Goal: Information Seeking & Learning: Learn about a topic

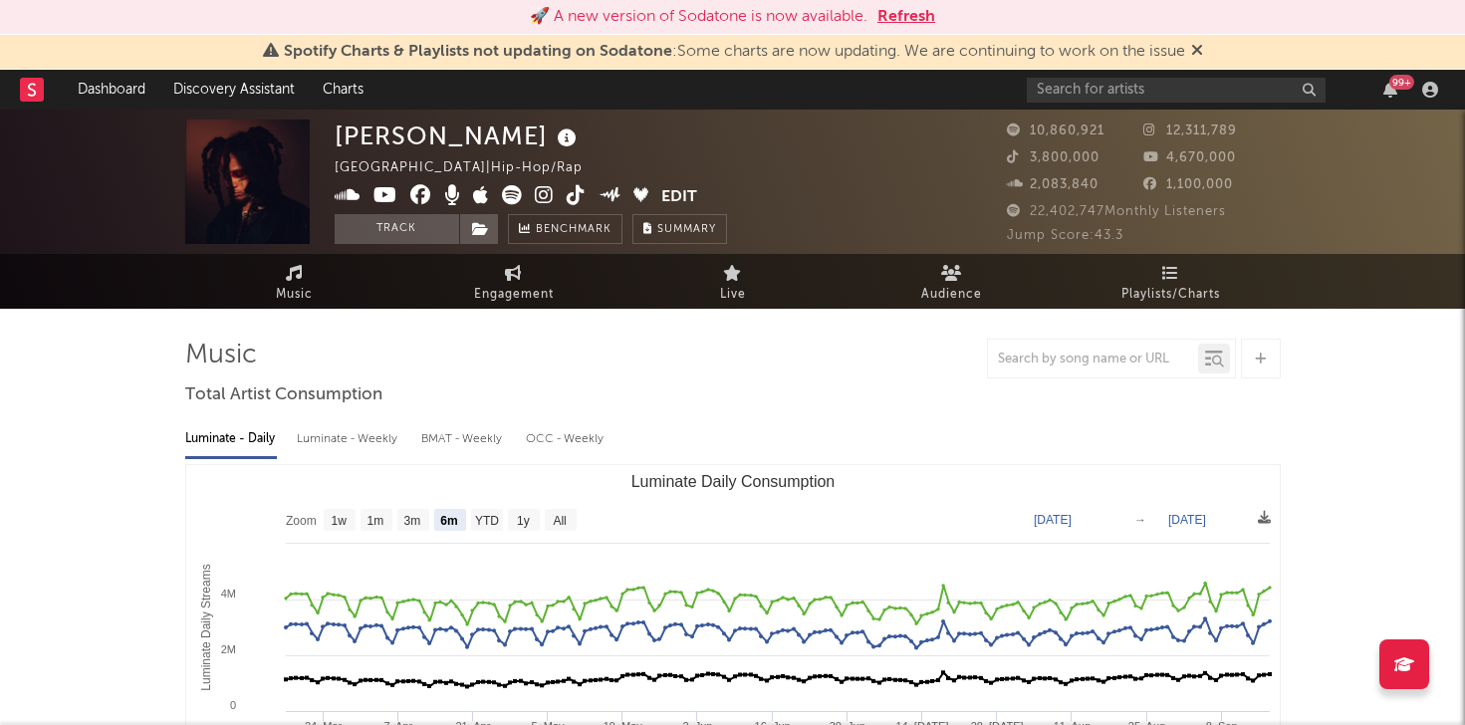
select select "6m"
click at [908, 15] on button "Refresh" at bounding box center [907, 17] width 58 height 24
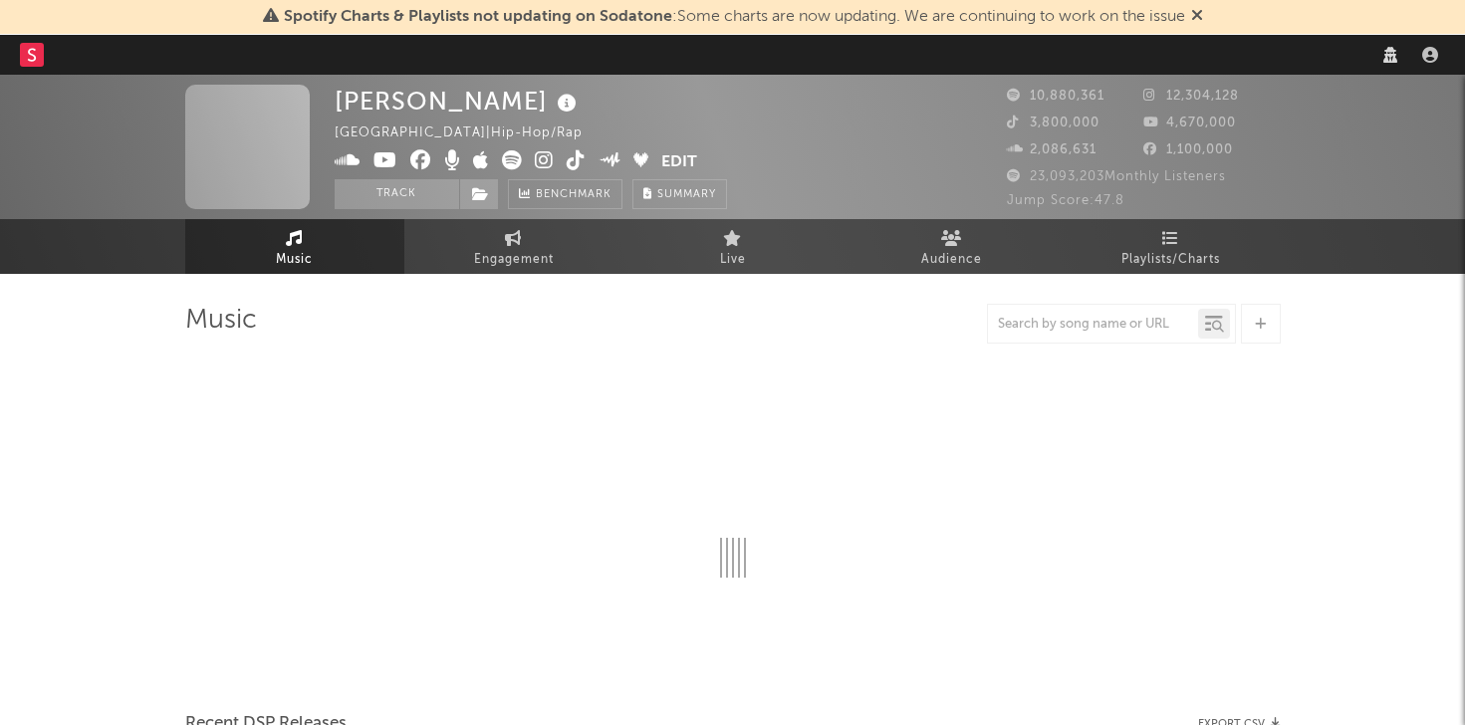
select select "other"
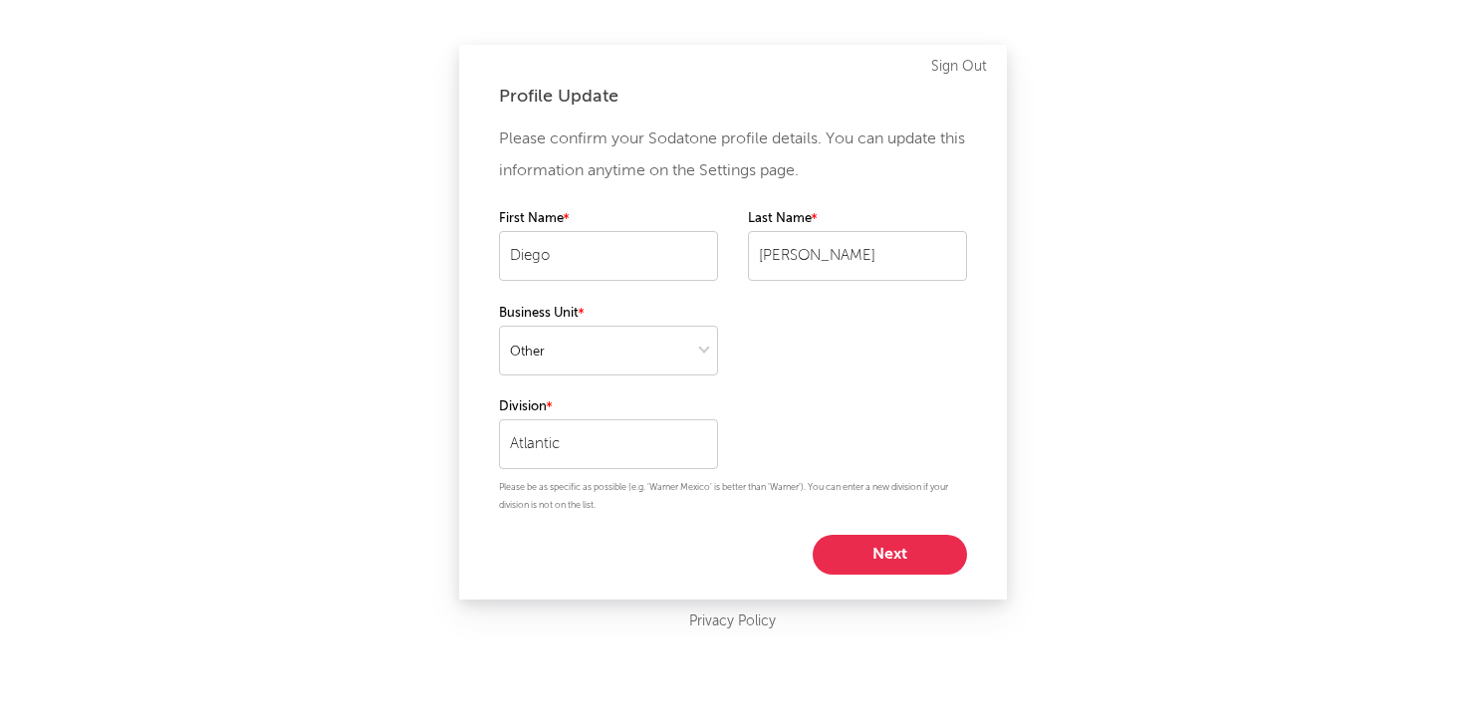
click at [896, 540] on button "Next" at bounding box center [890, 555] width 154 height 40
select select "marketing"
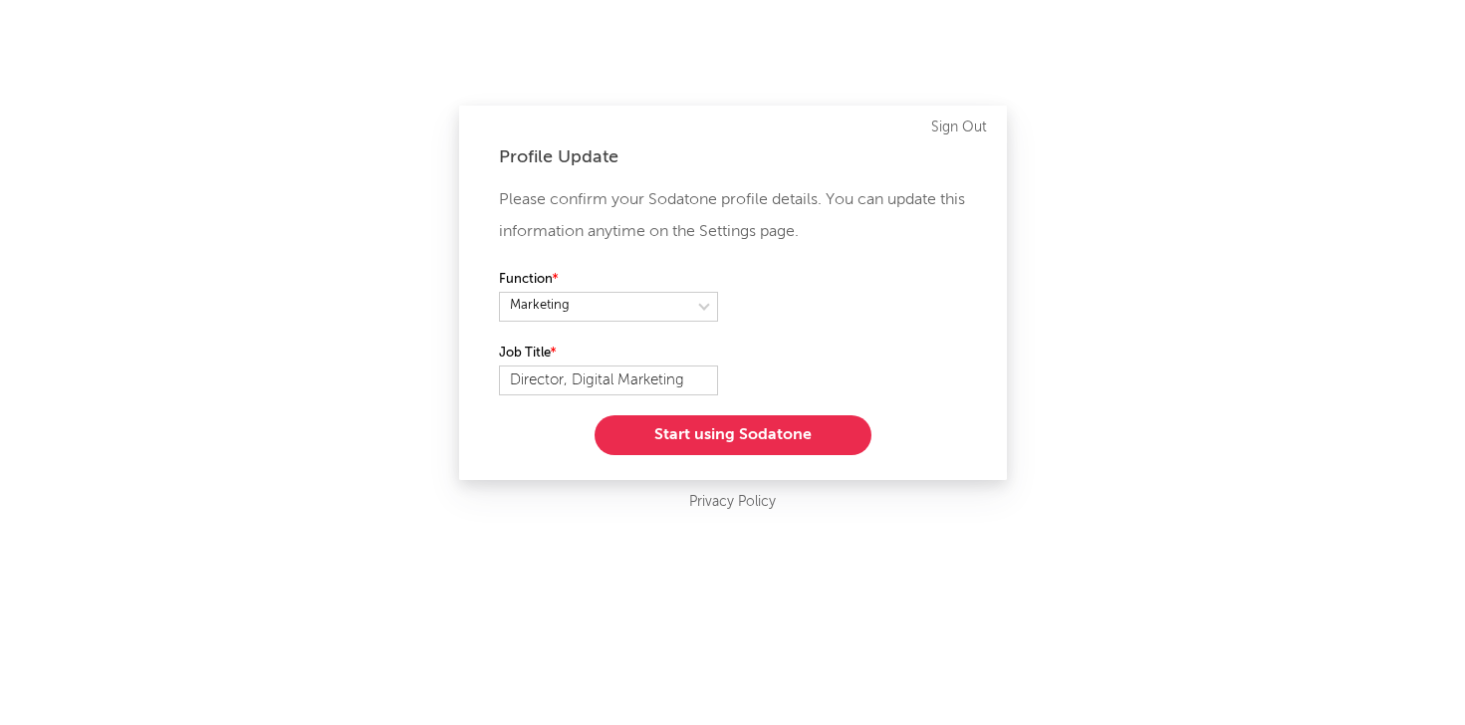
click at [765, 426] on button "Start using Sodatone" at bounding box center [733, 435] width 277 height 40
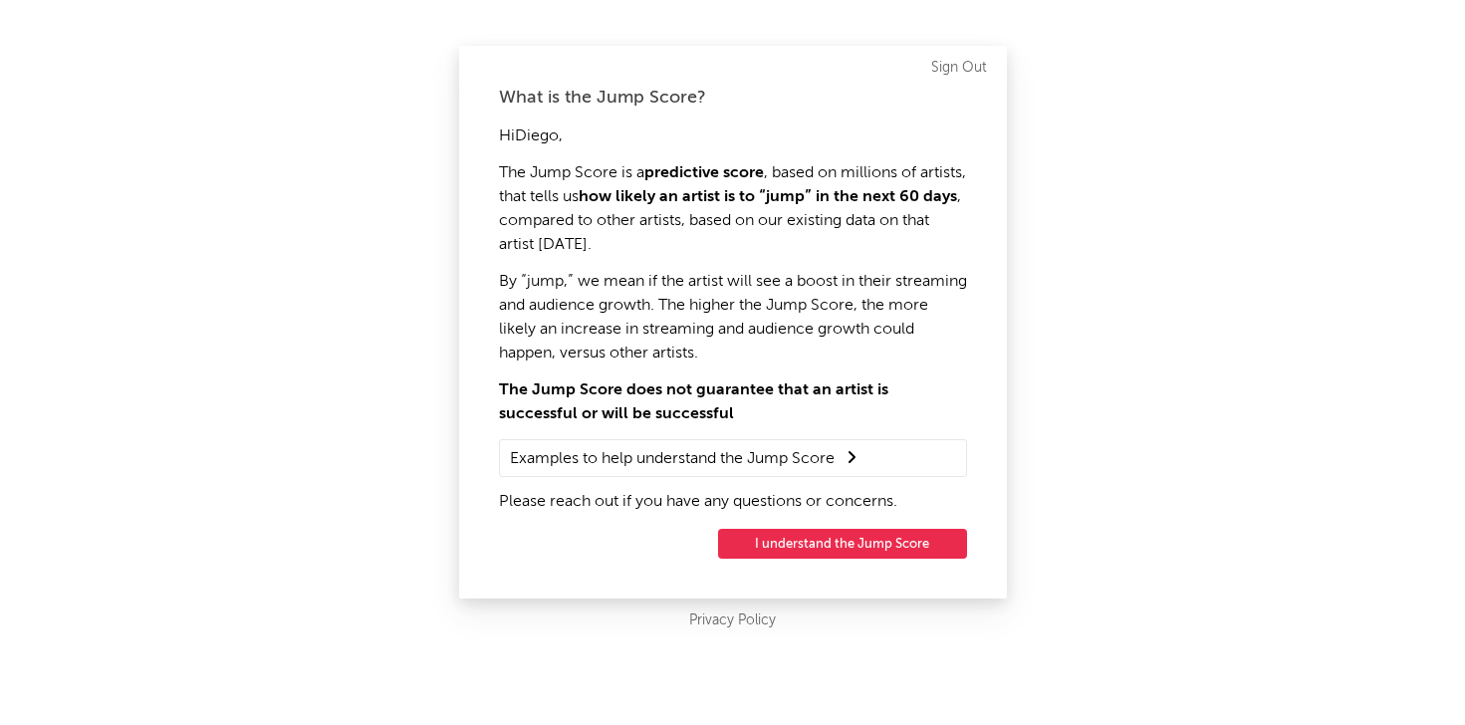
click at [849, 546] on button "I understand the Jump Score" at bounding box center [842, 544] width 249 height 30
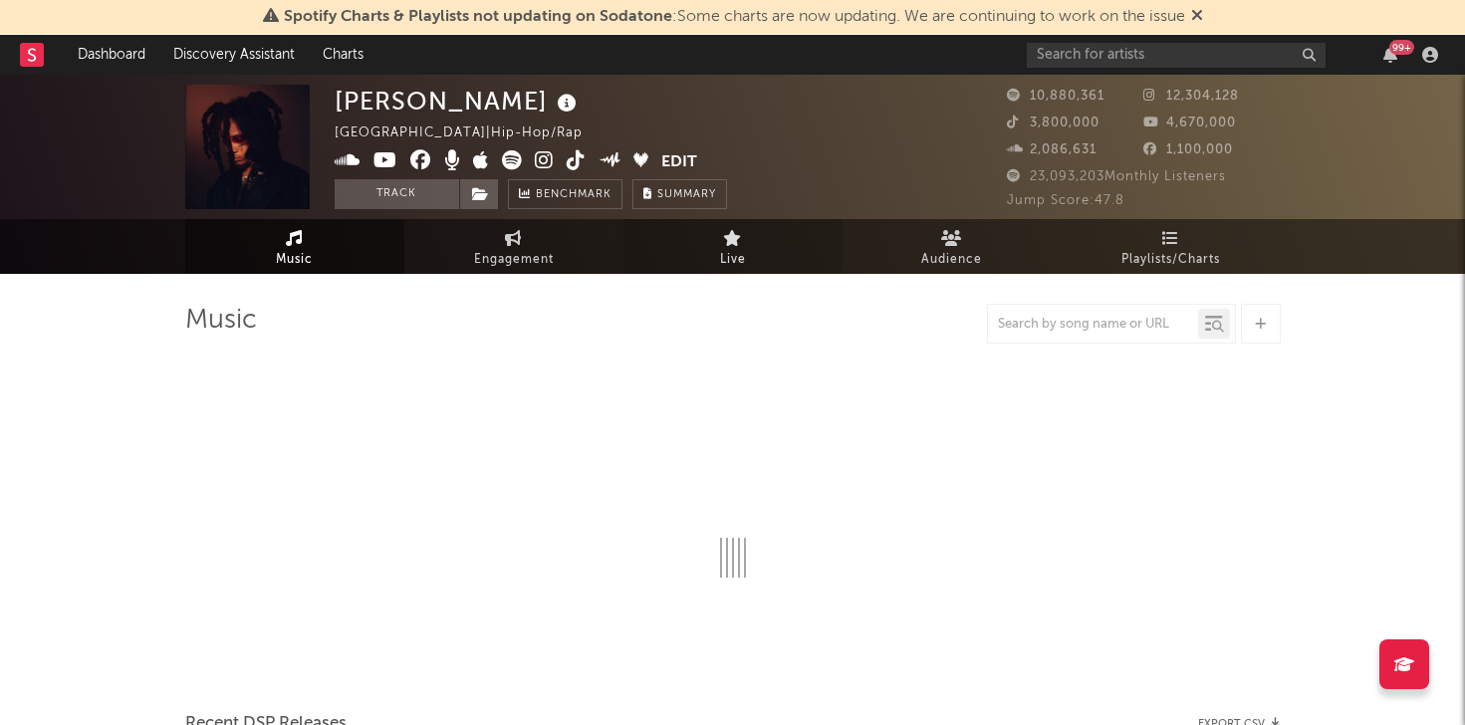
select select "6m"
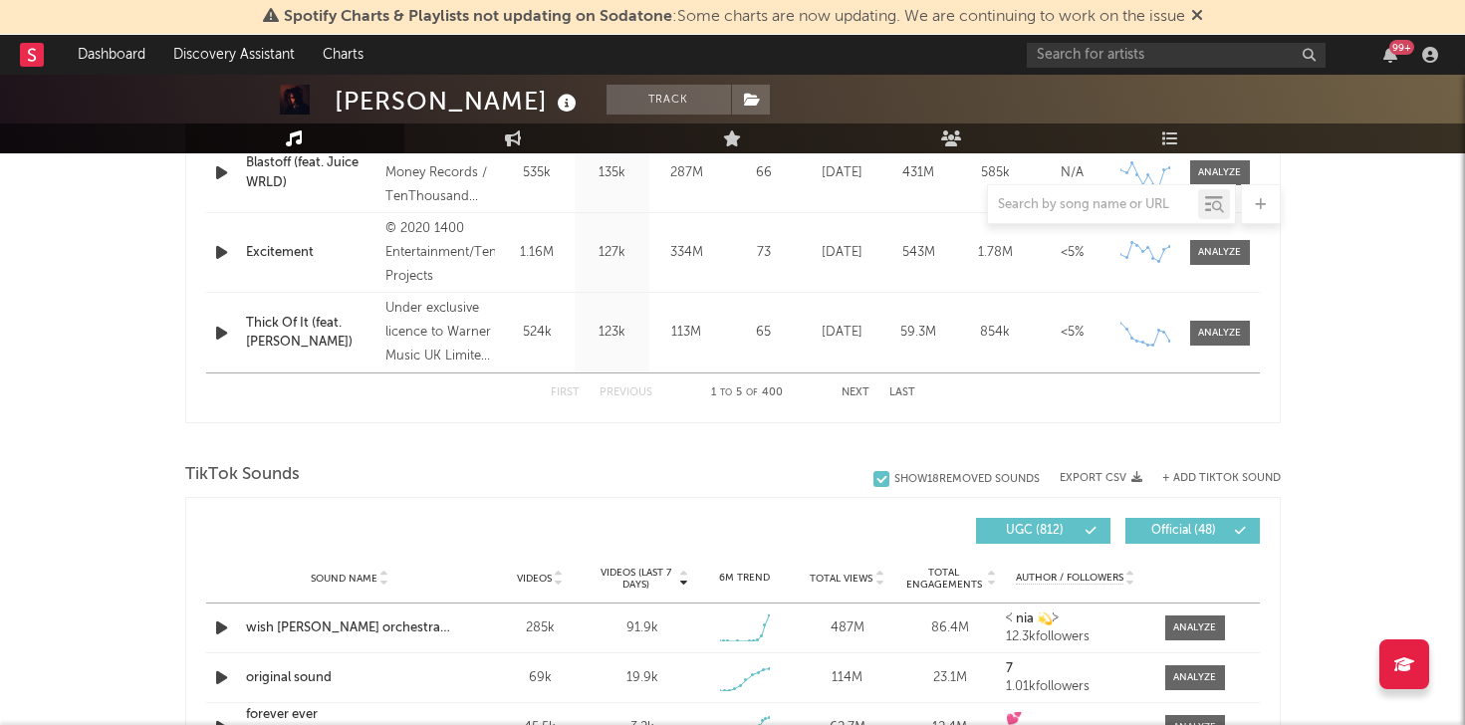
scroll to position [1267, 0]
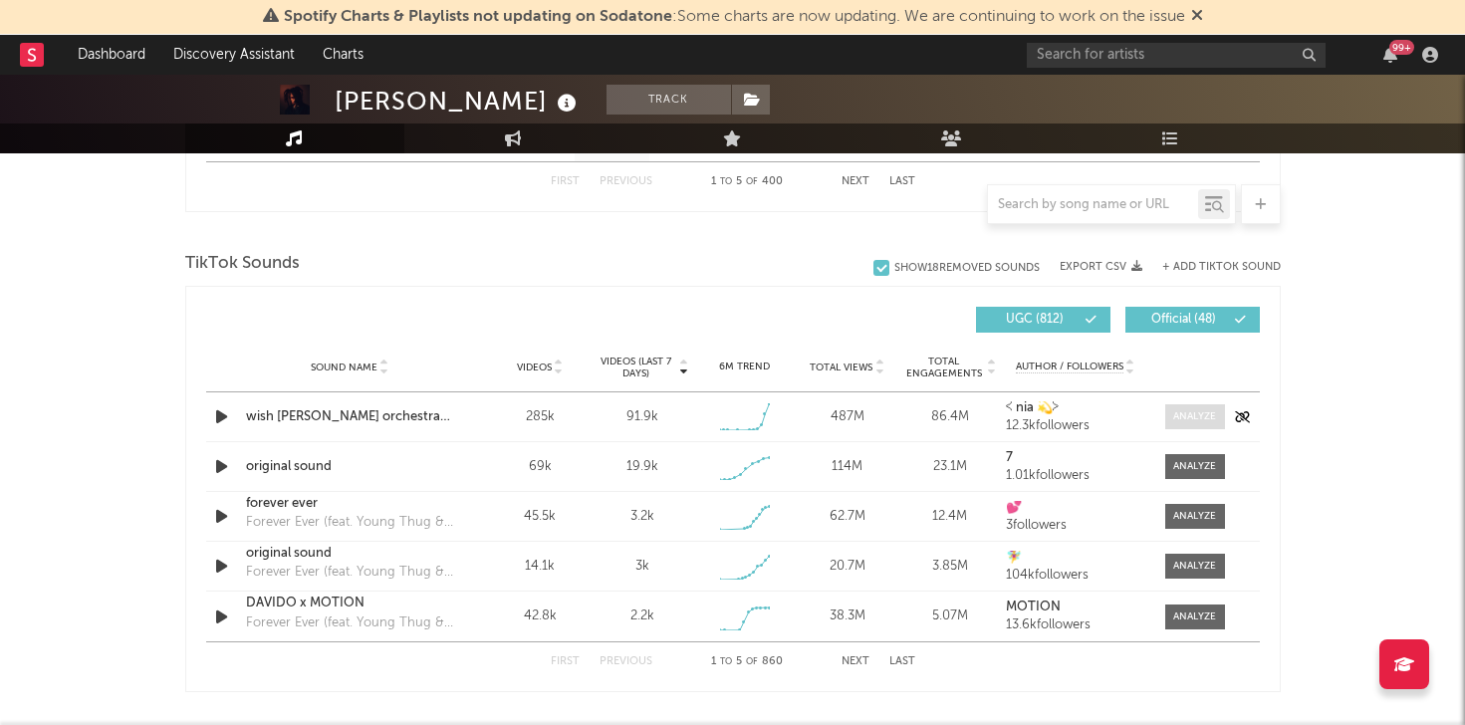
click at [1183, 410] on div at bounding box center [1195, 416] width 43 height 15
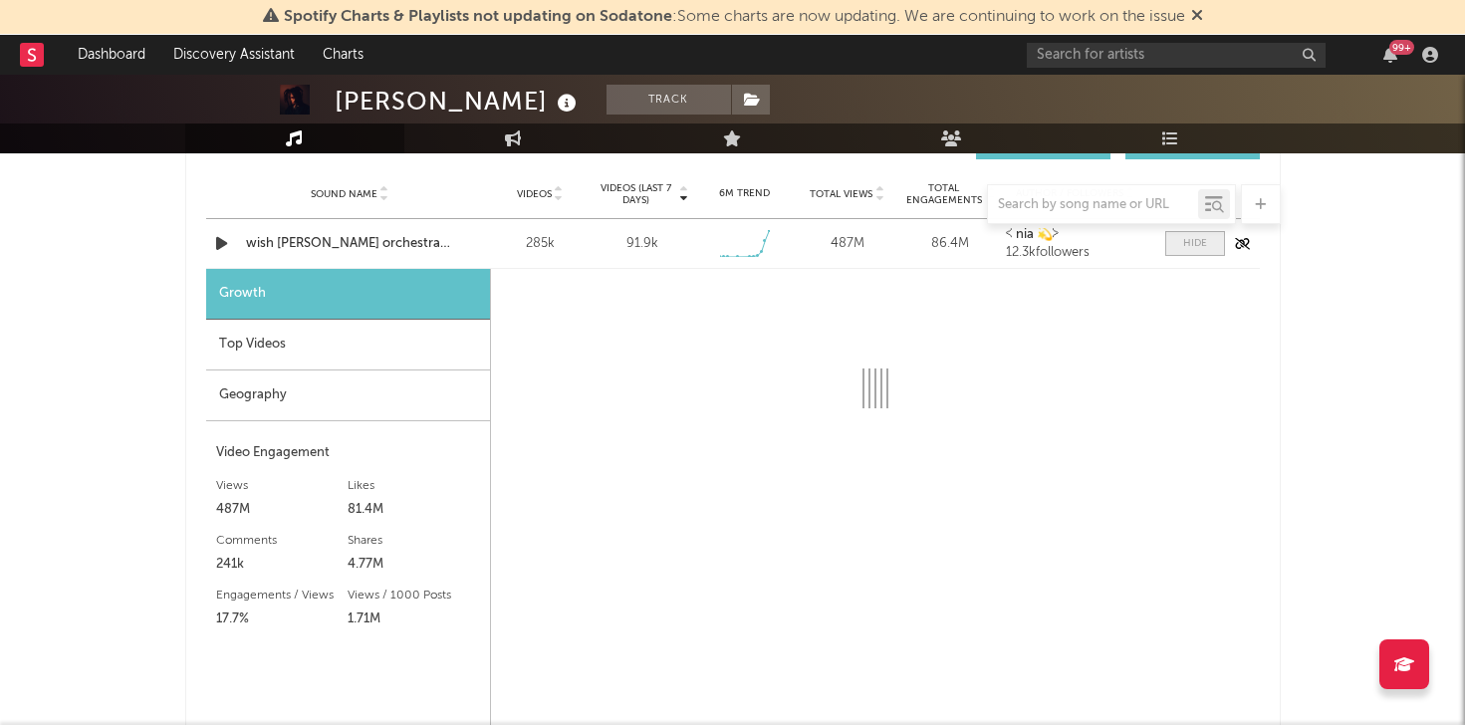
select select "1w"
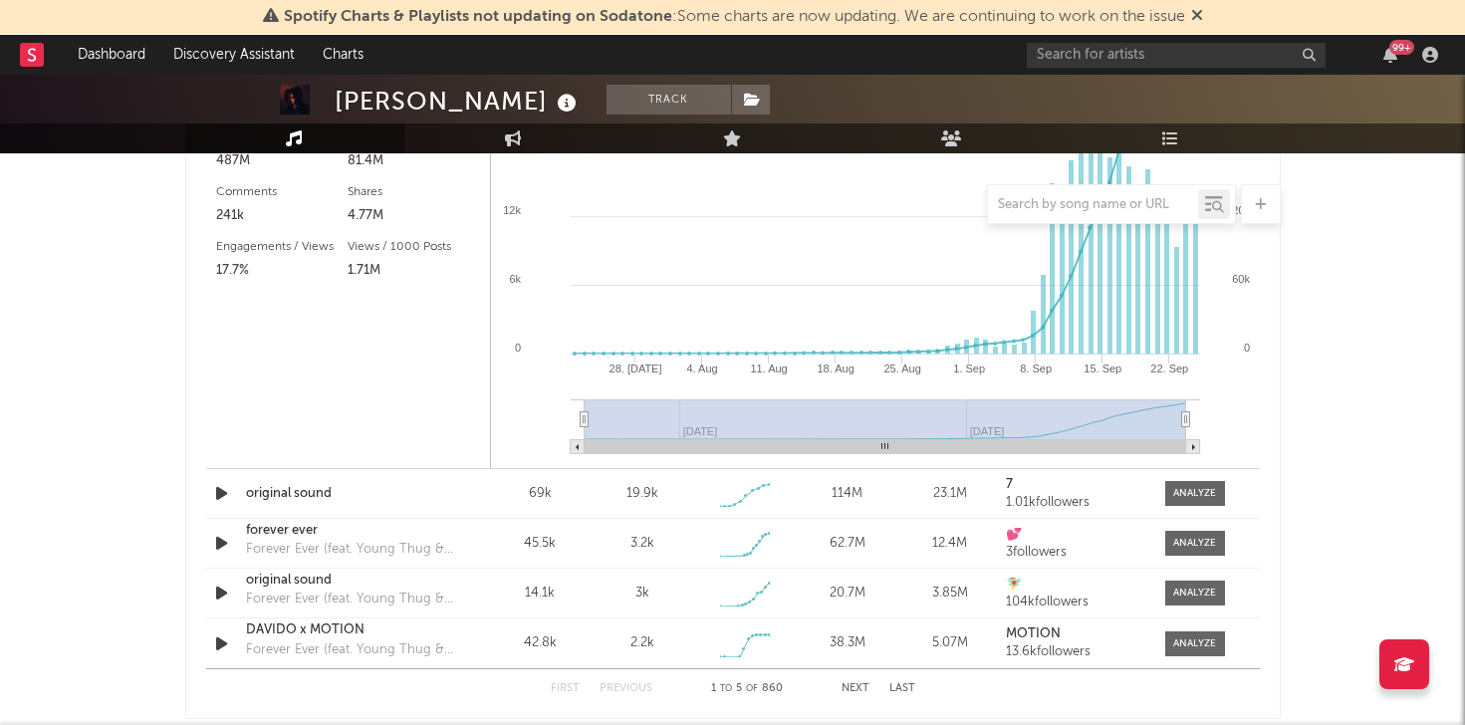
scroll to position [1793, 0]
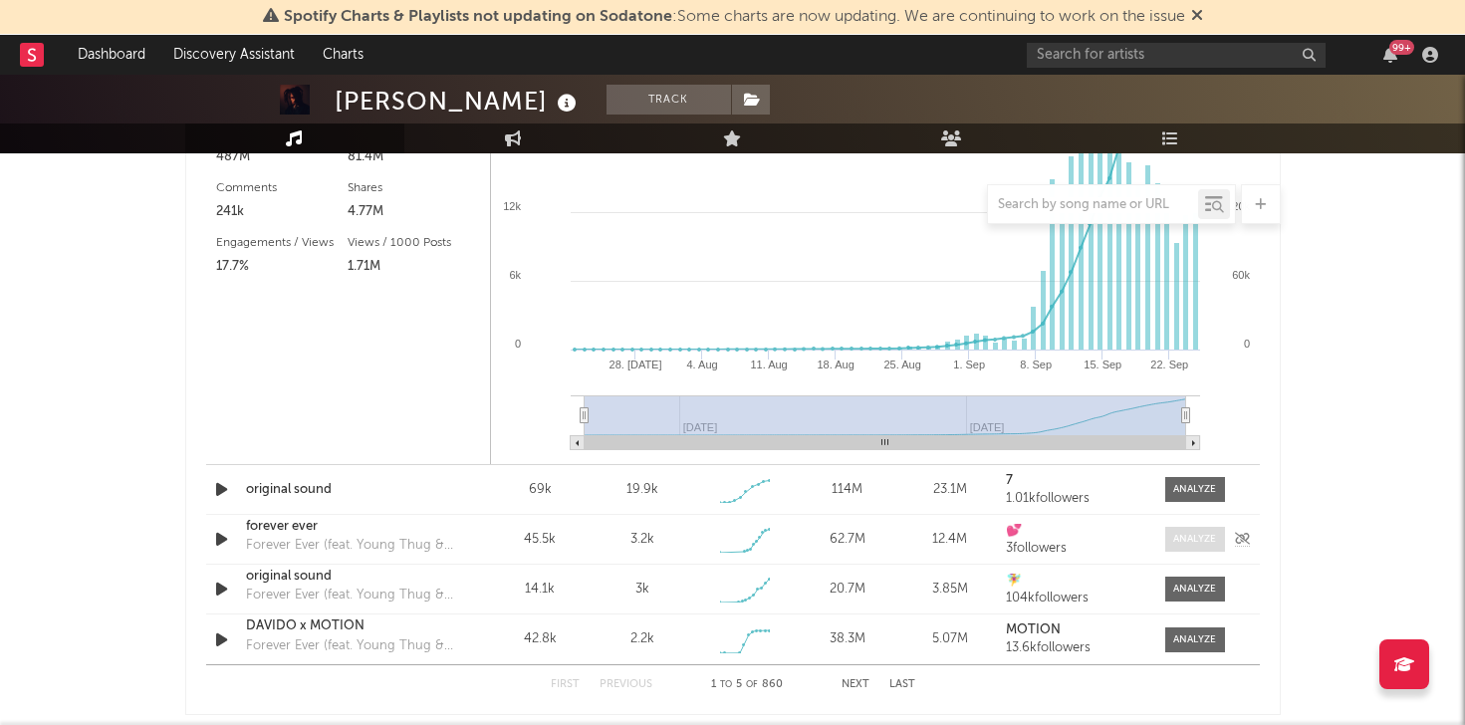
click at [1191, 542] on div at bounding box center [1195, 539] width 43 height 15
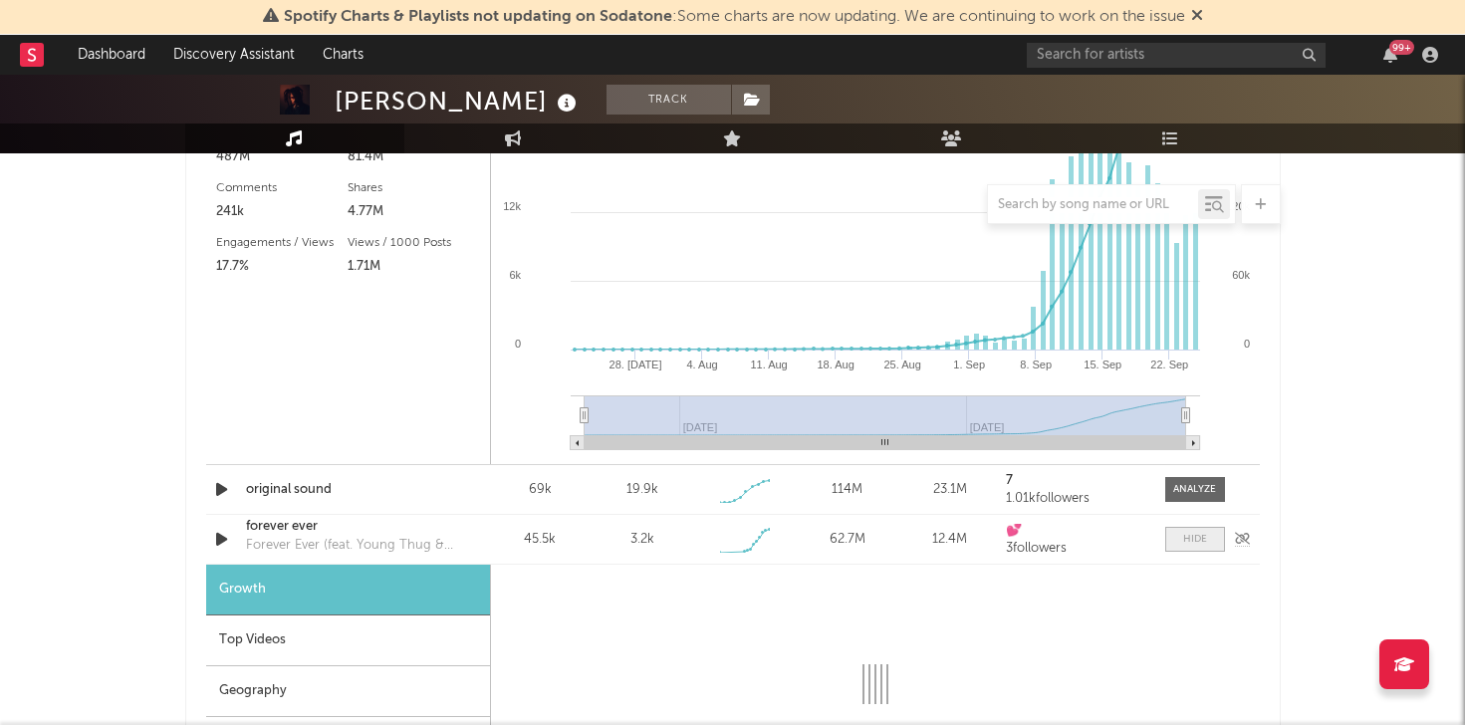
select select "1w"
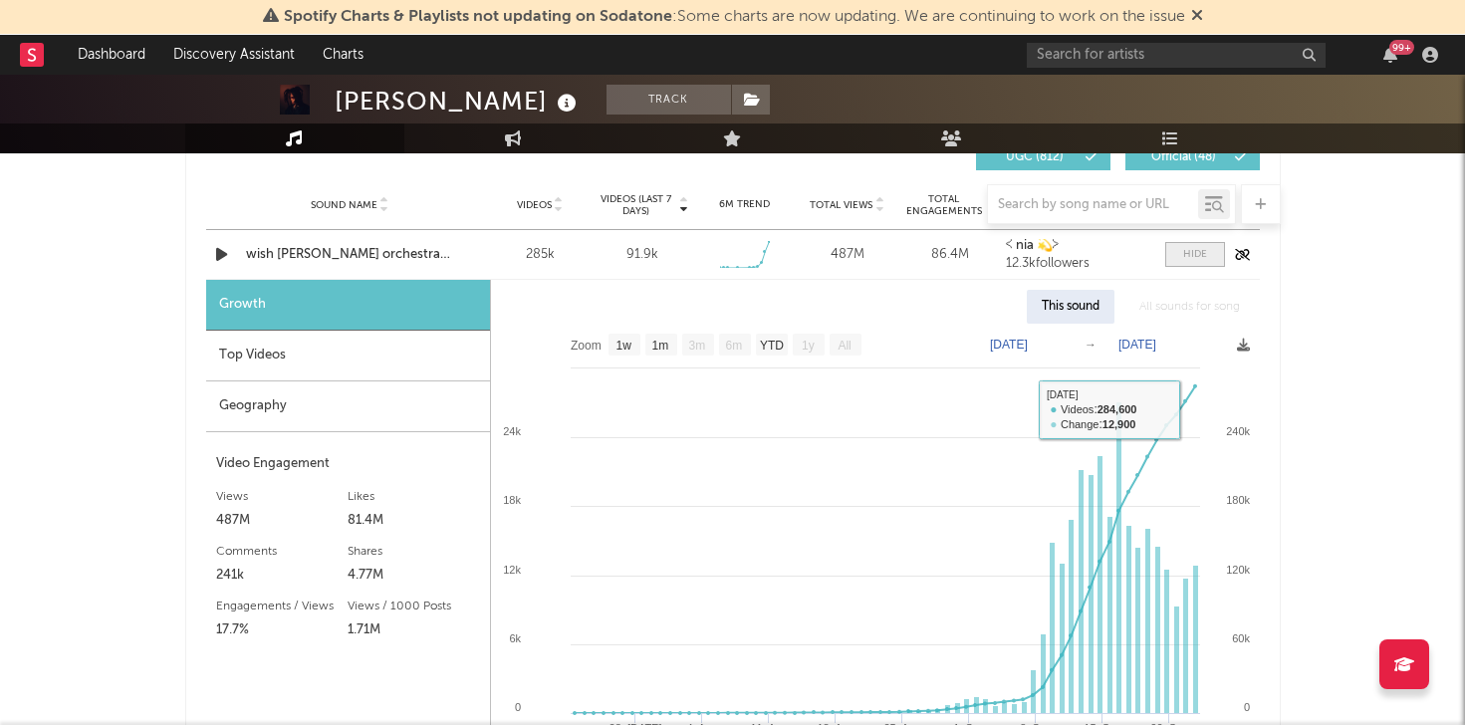
click at [1179, 253] on span at bounding box center [1196, 254] width 60 height 25
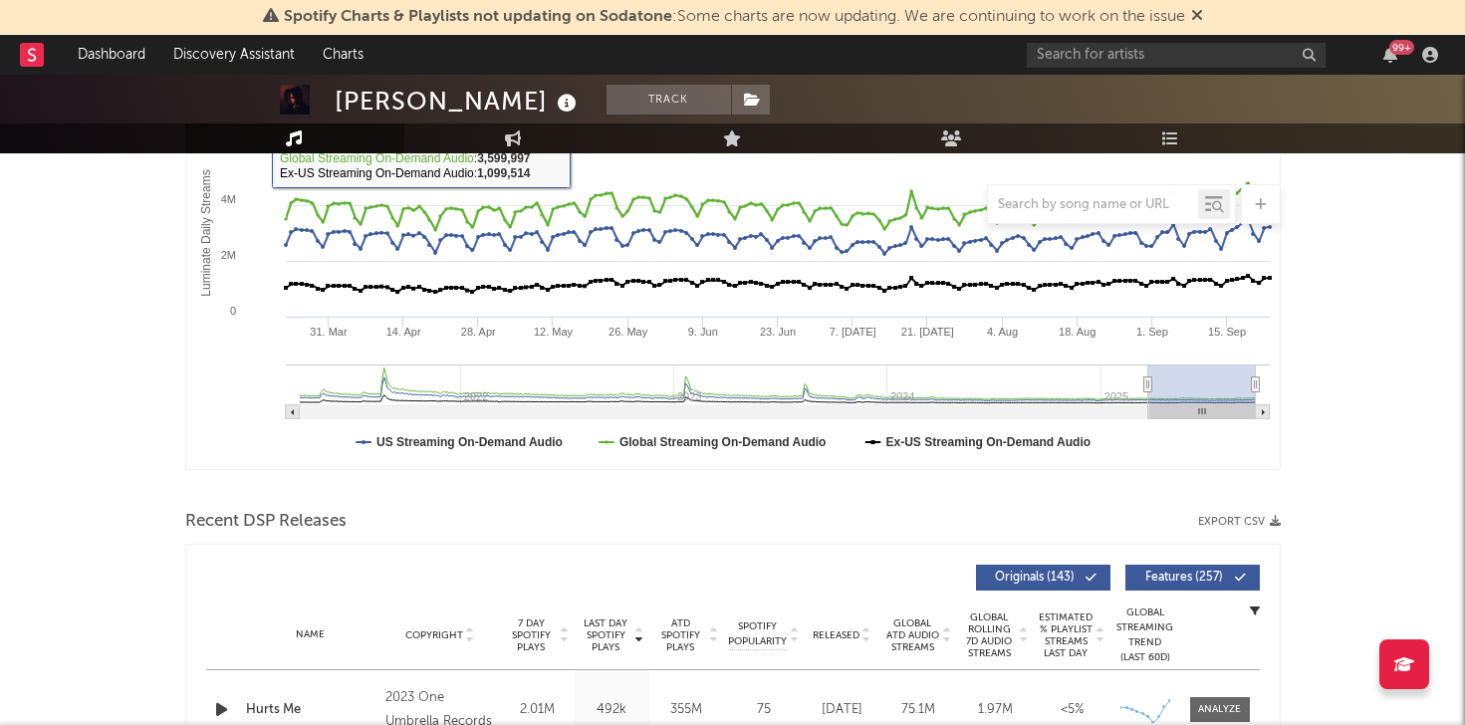
scroll to position [0, 0]
